Goal: Information Seeking & Learning: Find specific fact

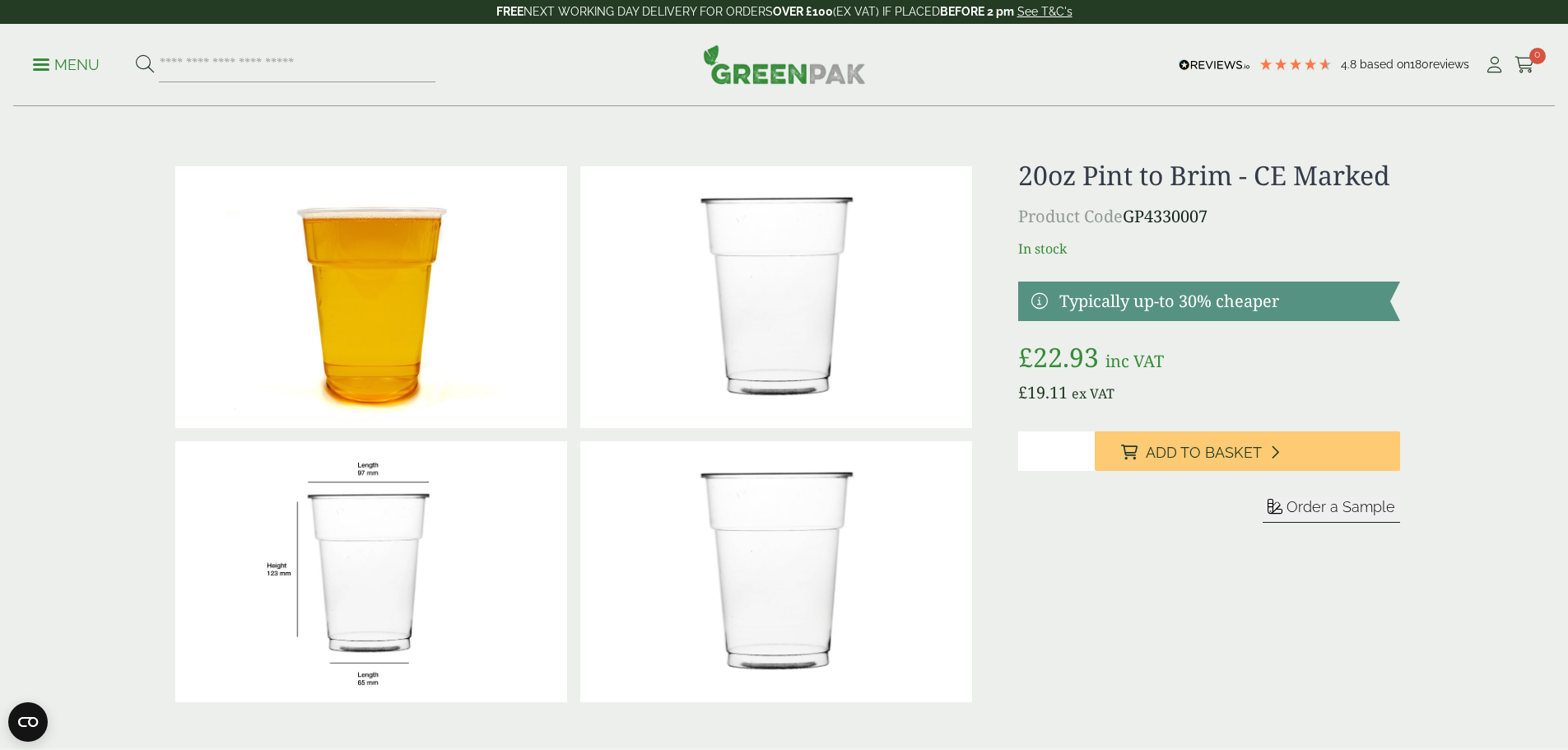
click at [84, 60] on p "Menu" at bounding box center [66, 65] width 66 height 20
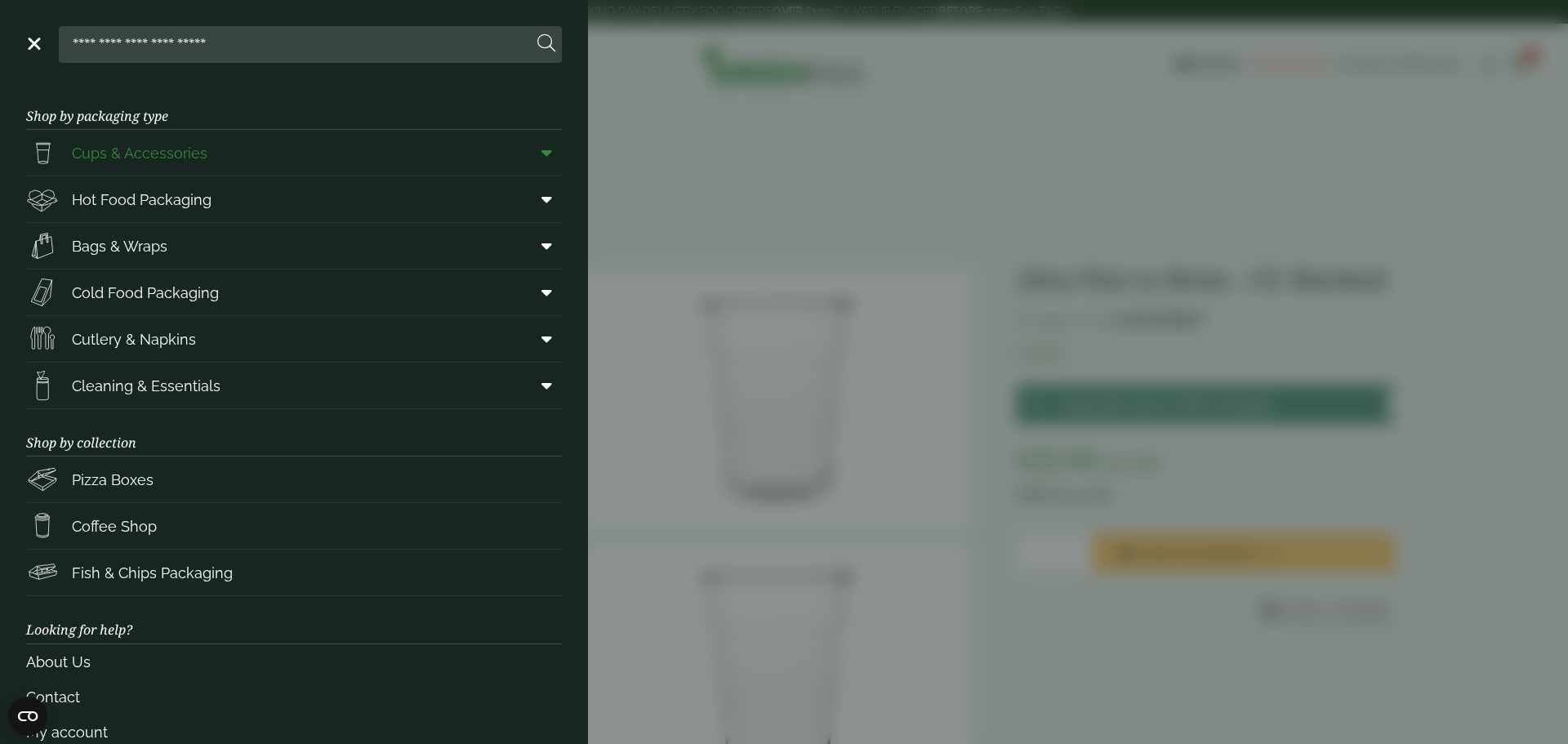
click at [542, 151] on icon at bounding box center [547, 152] width 11 height 16
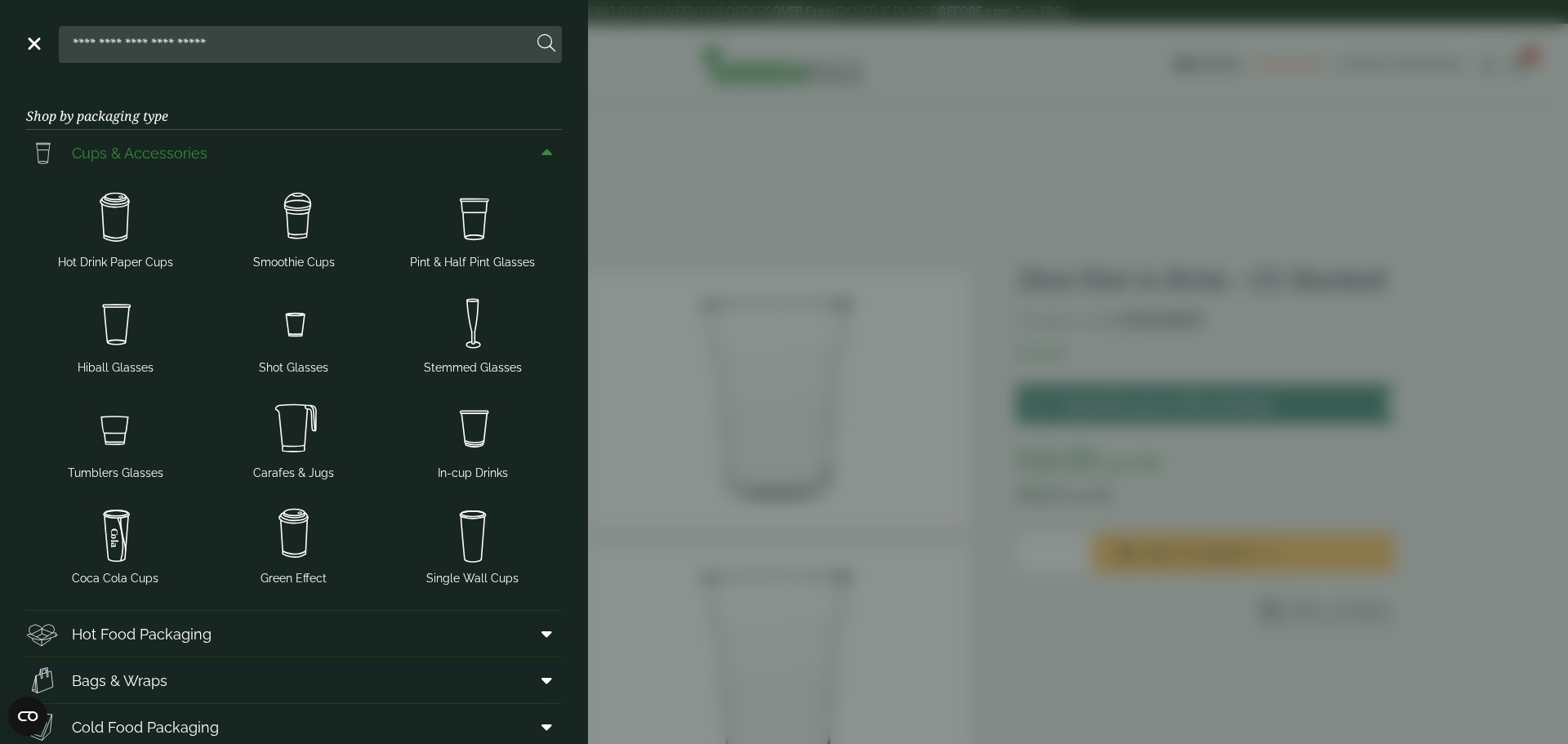
click at [160, 148] on span "Cups & Accessories" at bounding box center [139, 153] width 136 height 22
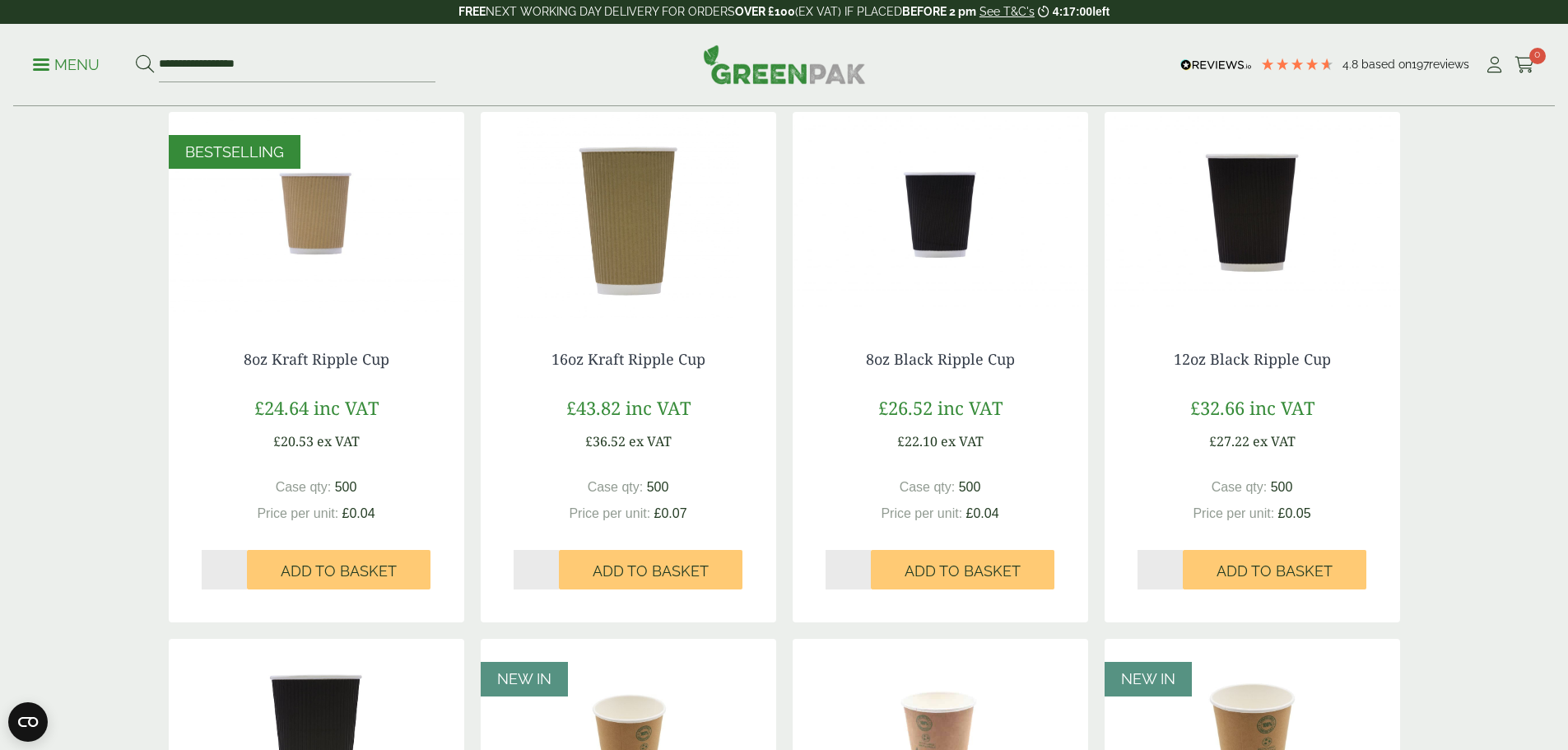
scroll to position [1399, 0]
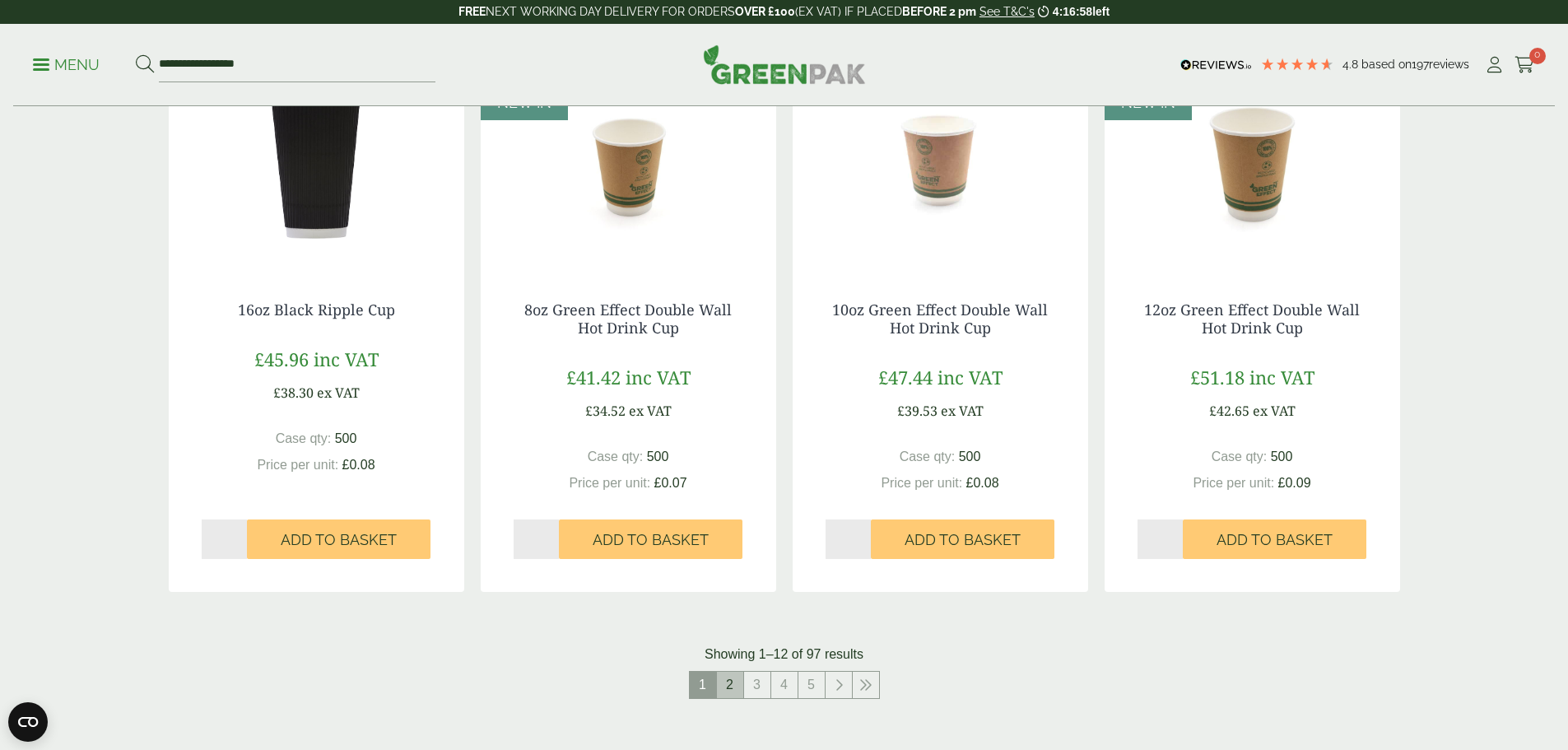
click at [726, 682] on link "2" at bounding box center [730, 685] width 26 height 26
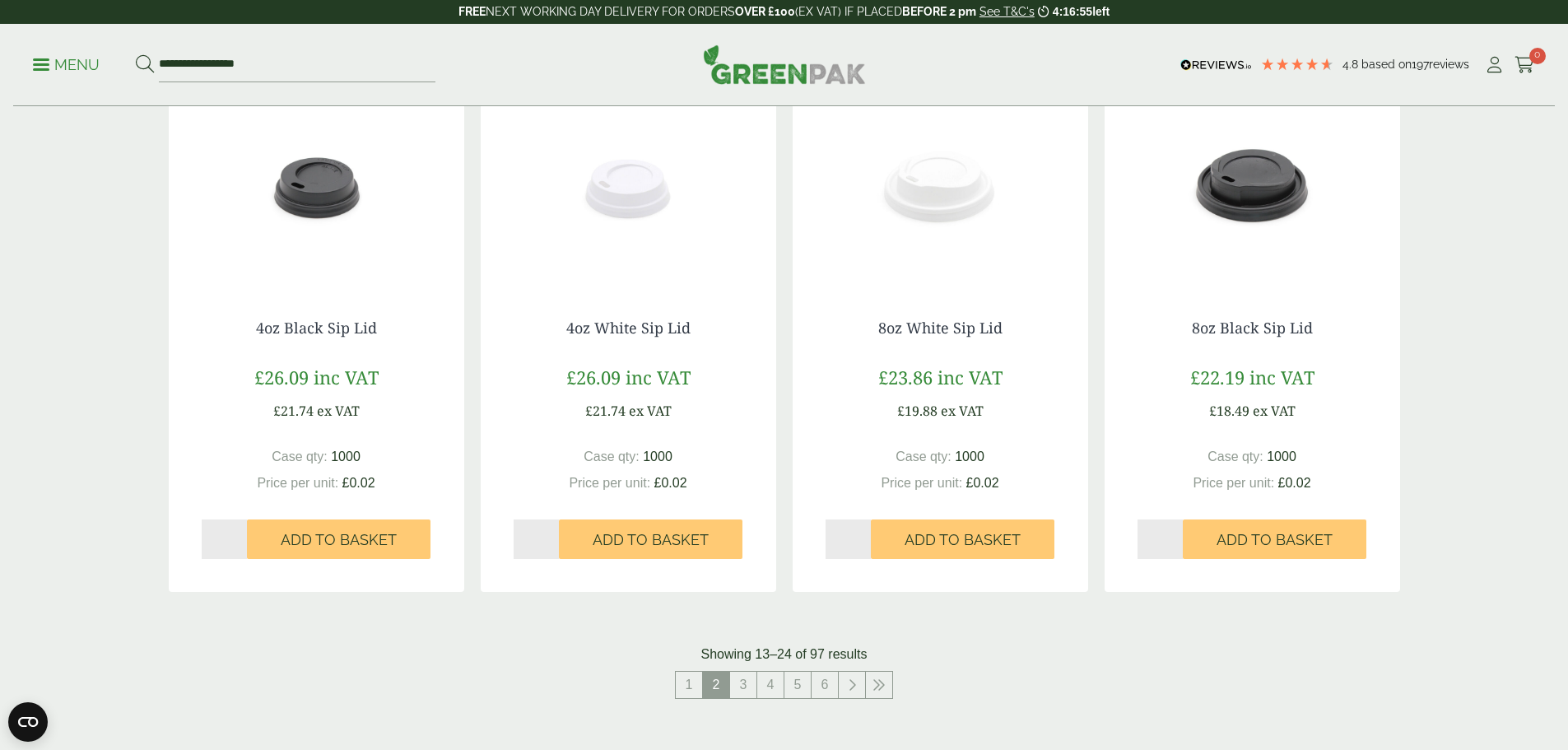
click at [314, 187] on img at bounding box center [315, 184] width 295 height 206
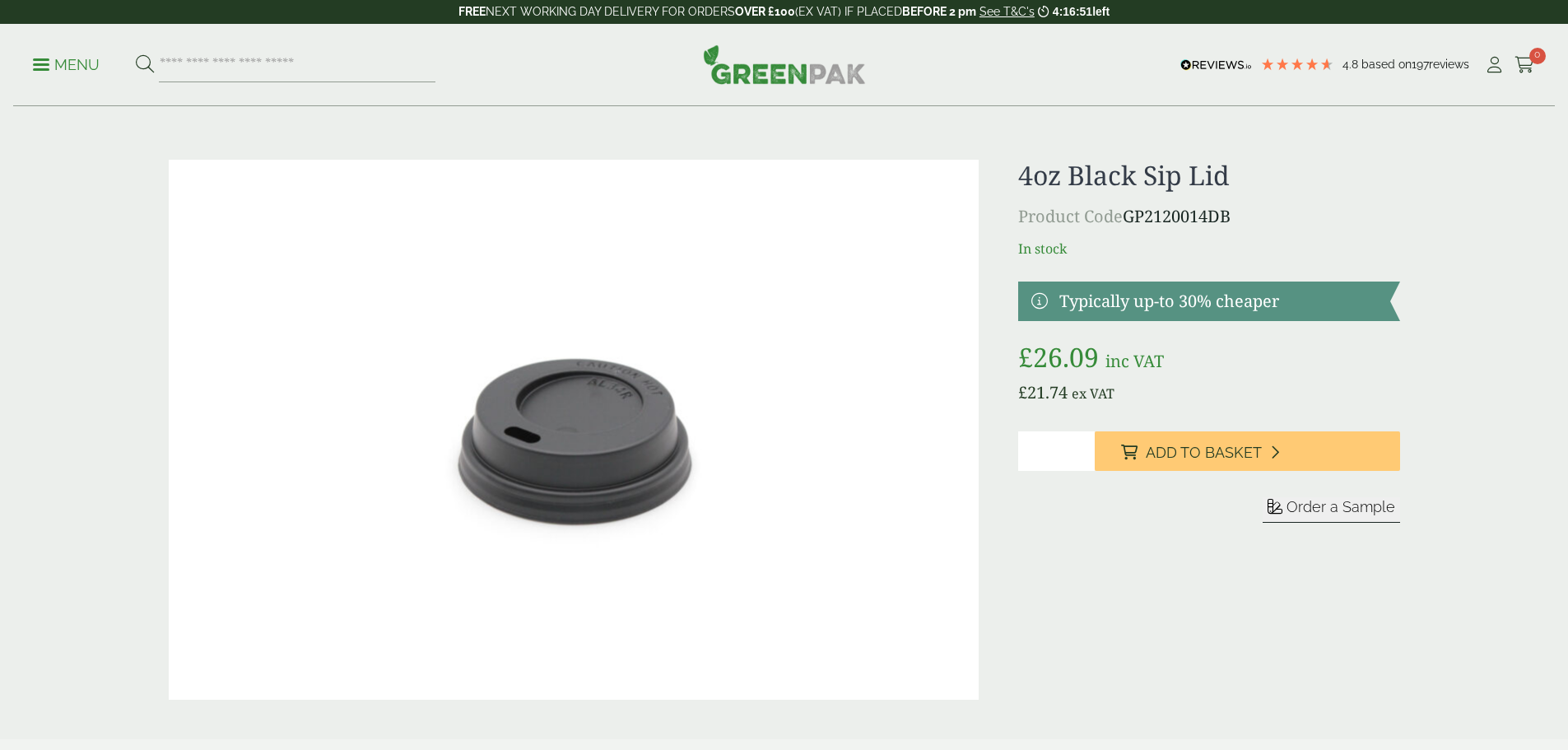
click at [1131, 221] on p "Product Code GP2120014DB" at bounding box center [1208, 216] width 381 height 25
click at [1238, 215] on p "Product Code GP2120014DB" at bounding box center [1208, 216] width 381 height 25
drag, startPoint x: 1235, startPoint y: 213, endPoint x: 1128, endPoint y: 216, distance: 107.0
click at [1128, 216] on p "Product Code GP2120014DB" at bounding box center [1208, 216] width 381 height 25
copy p "GP2120014DB"
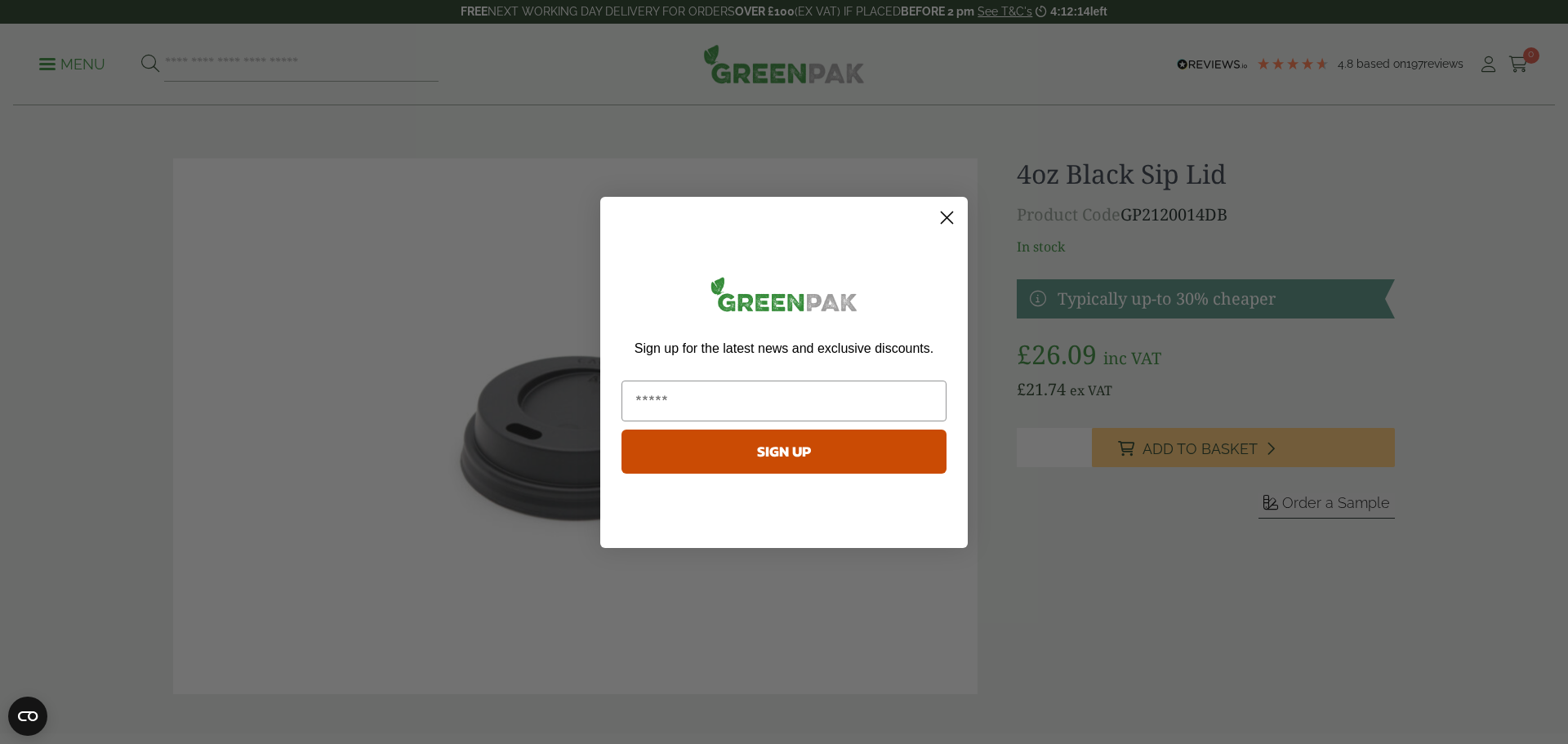
click at [944, 207] on circle "Close dialog" at bounding box center [947, 217] width 27 height 27
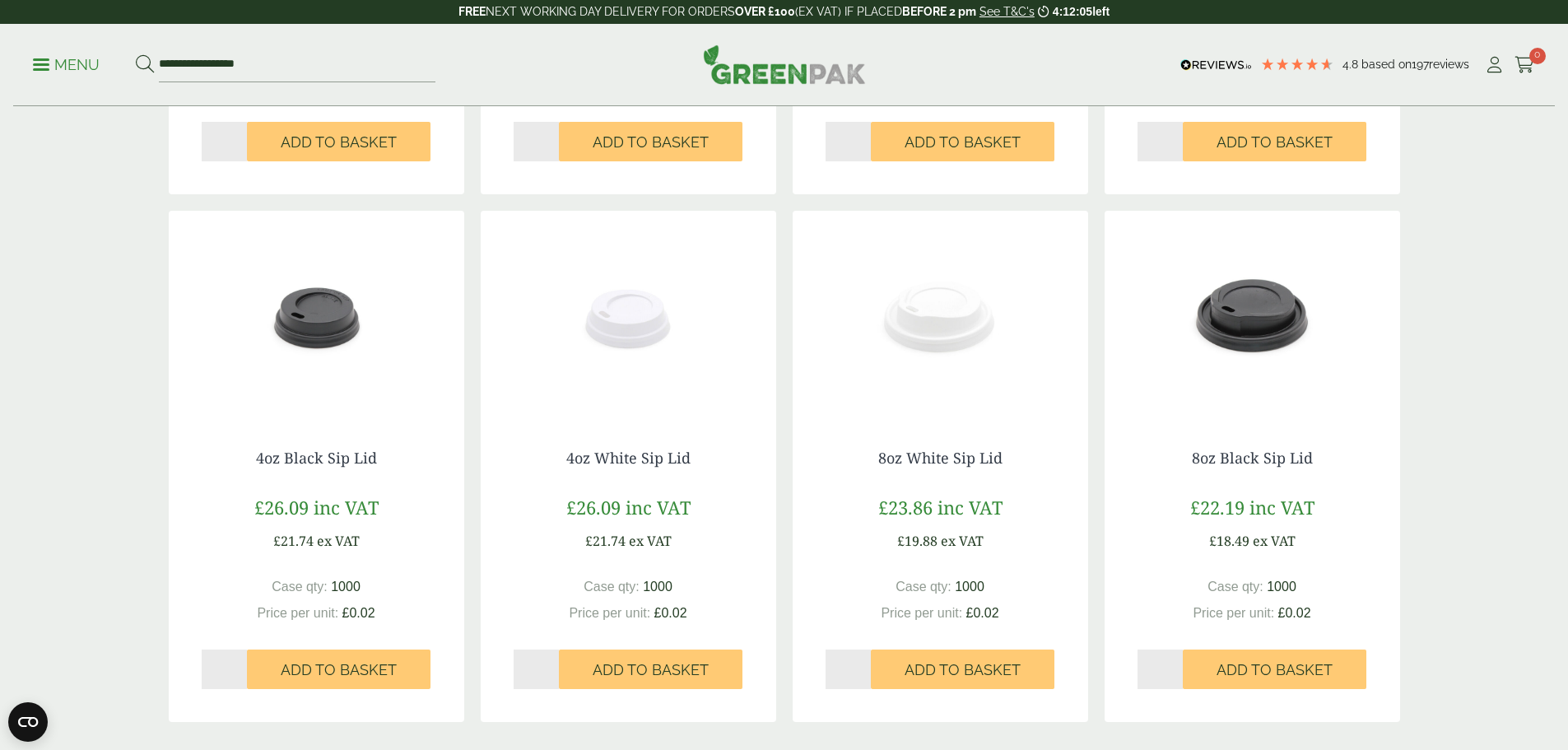
scroll to position [1070, 0]
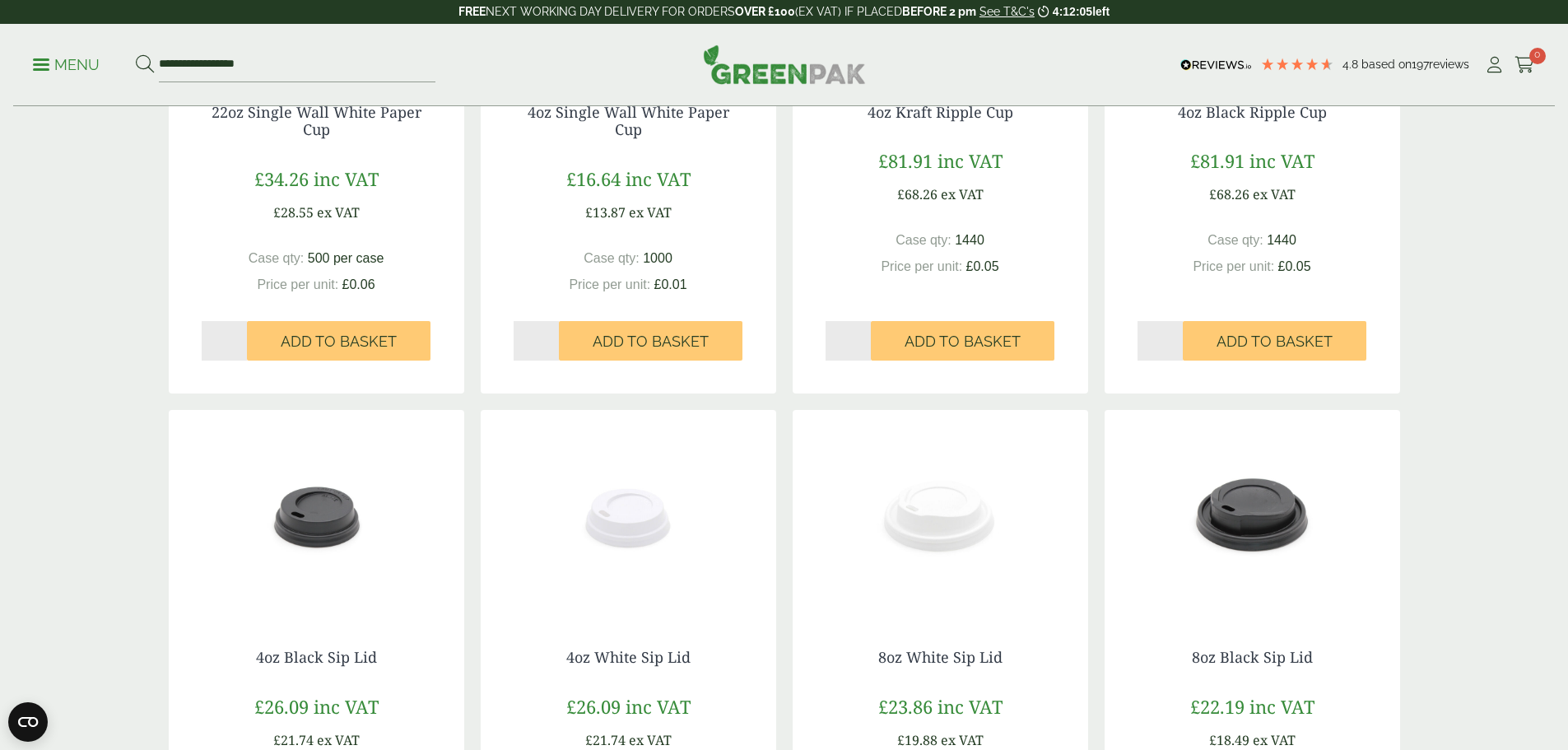
click at [1249, 512] on img at bounding box center [1252, 513] width 295 height 206
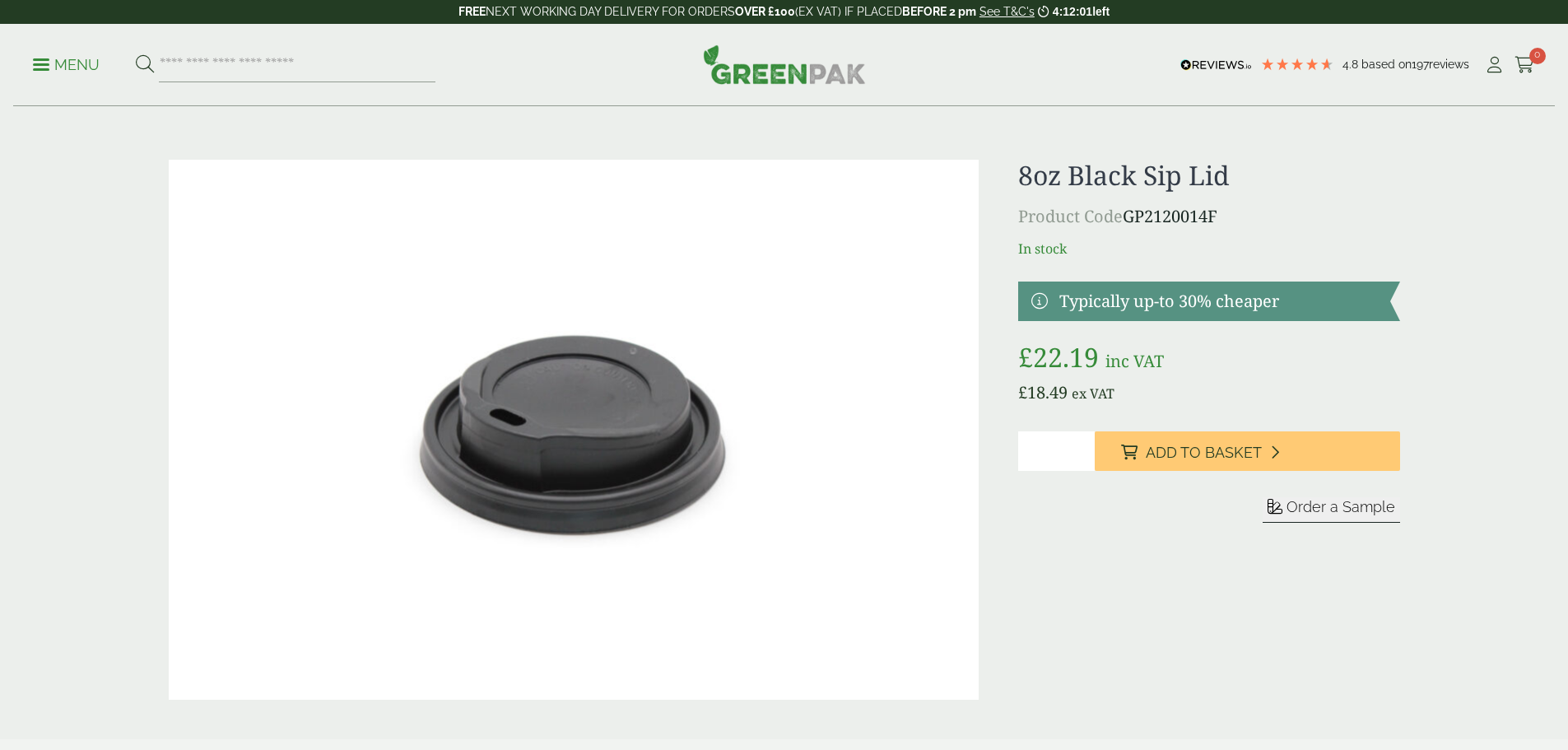
click at [1127, 222] on p "Product Code GP2120014F" at bounding box center [1208, 216] width 381 height 25
